Goal: Navigation & Orientation: Find specific page/section

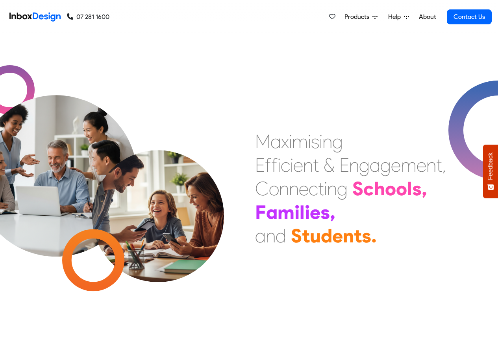
click at [427, 17] on link "About" at bounding box center [427, 17] width 22 height 16
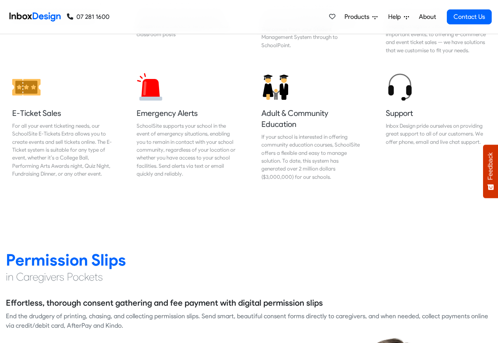
scroll to position [897, 0]
